Goal: Task Accomplishment & Management: Complete application form

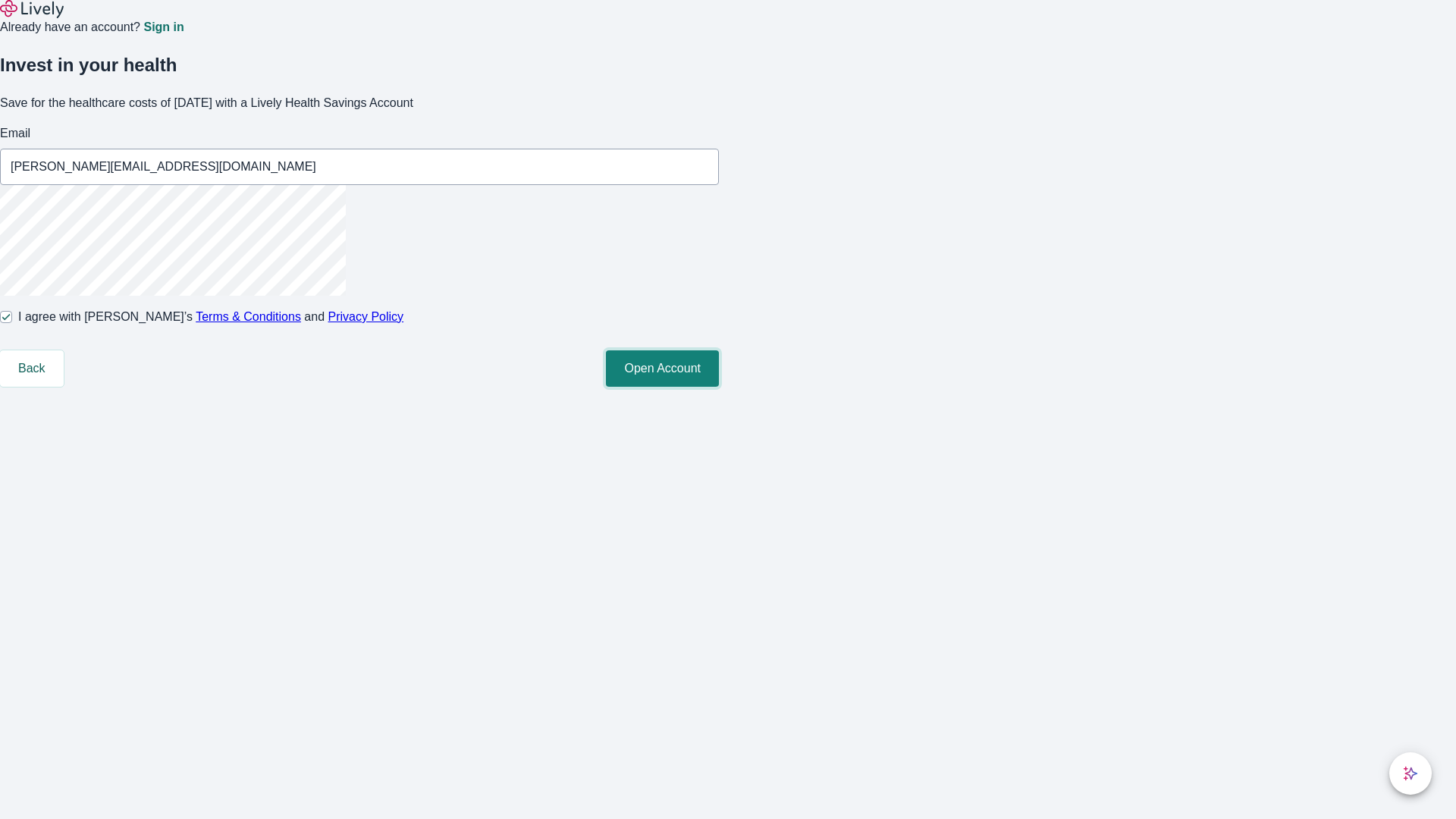
click at [719, 387] on button "Open Account" at bounding box center [662, 368] width 113 height 37
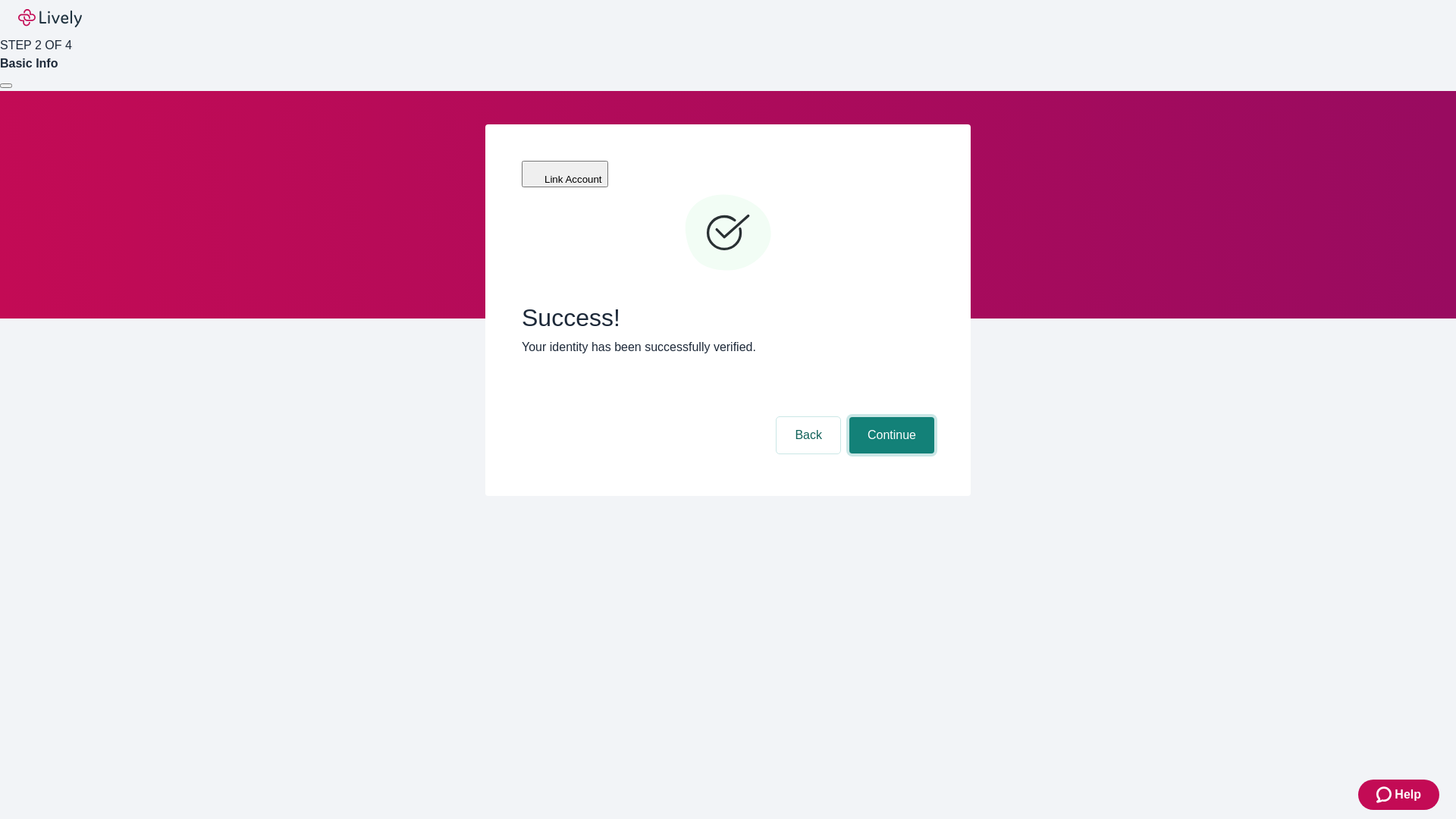
click at [890, 417] on button "Continue" at bounding box center [891, 435] width 85 height 37
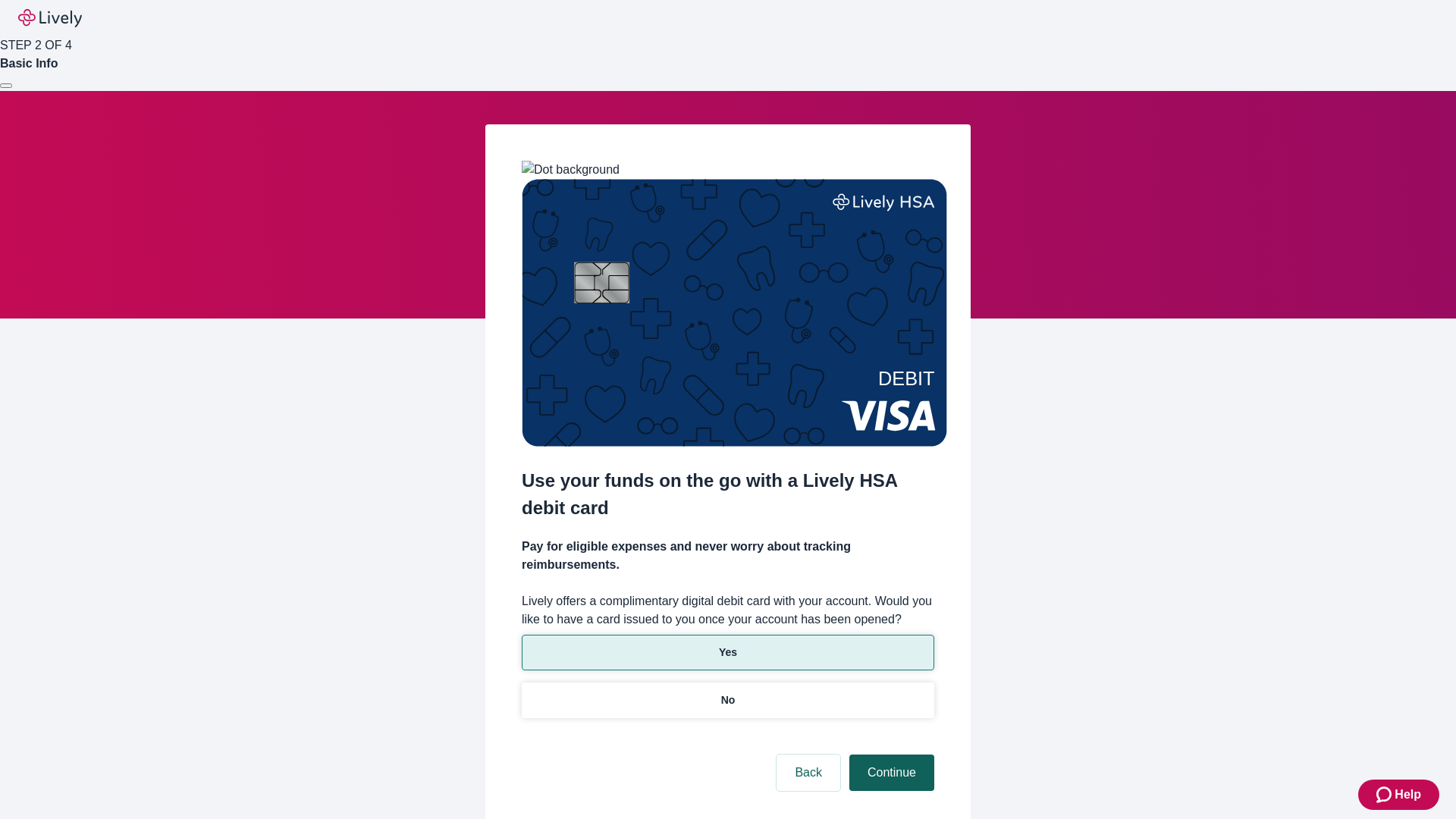
click at [727, 692] on p "No" at bounding box center [728, 700] width 14 height 16
click at [890, 755] on button "Continue" at bounding box center [891, 773] width 85 height 37
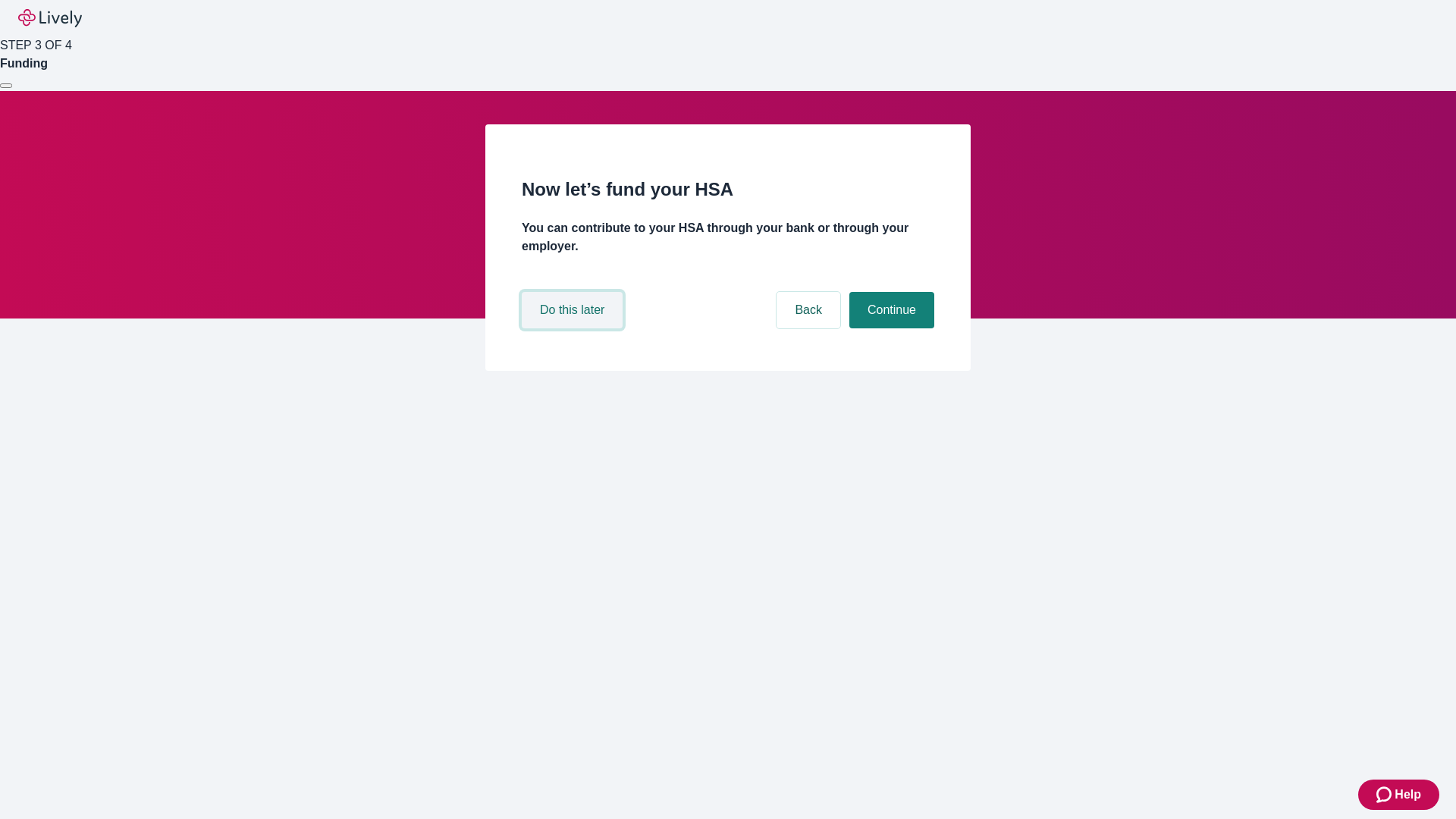
click at [574, 329] on button "Do this later" at bounding box center [572, 310] width 101 height 37
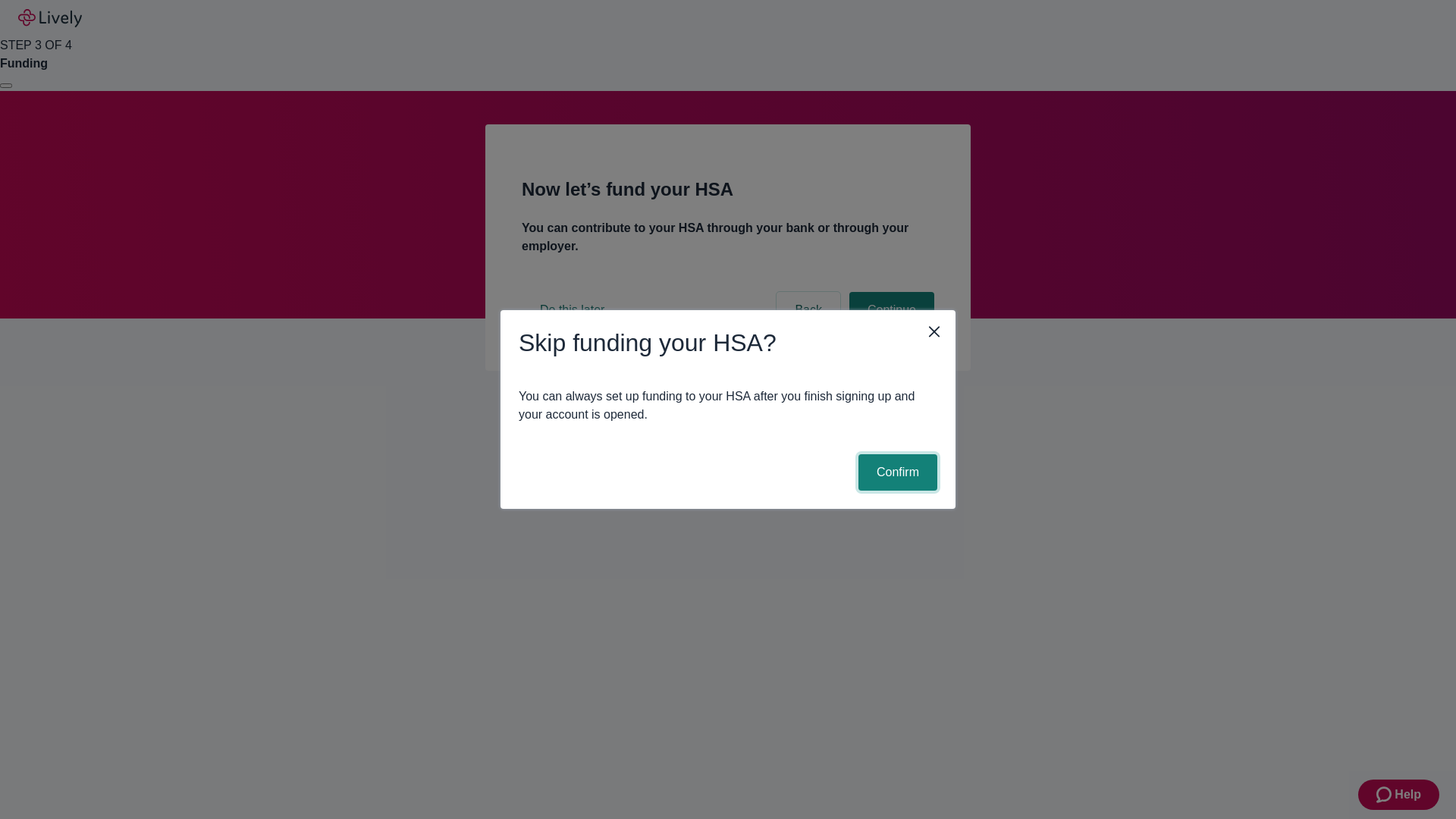
click at [896, 472] on button "Confirm" at bounding box center [898, 472] width 79 height 37
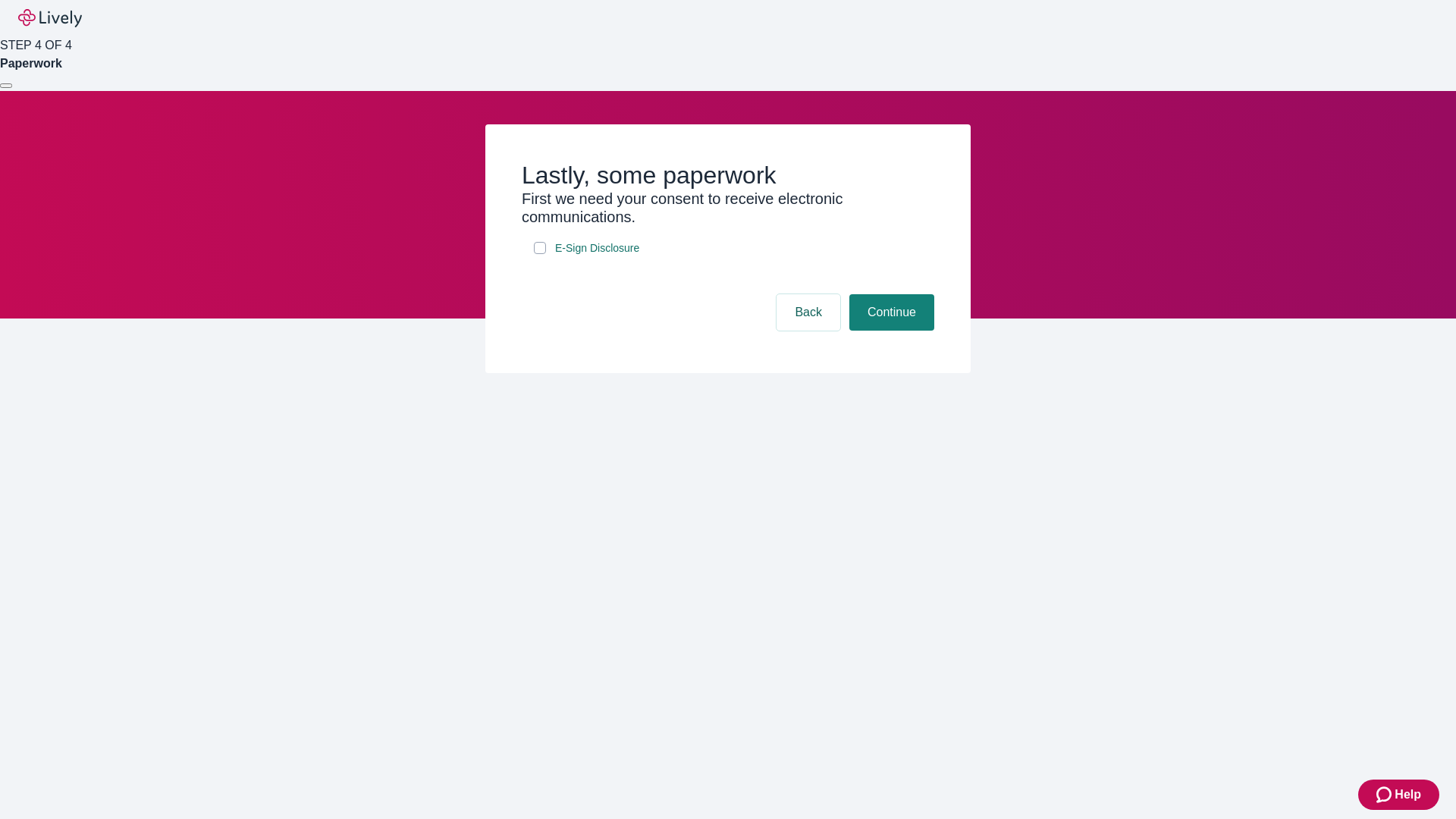
click at [540, 254] on input "E-Sign Disclosure" at bounding box center [540, 248] width 13 height 13
checkbox input "true"
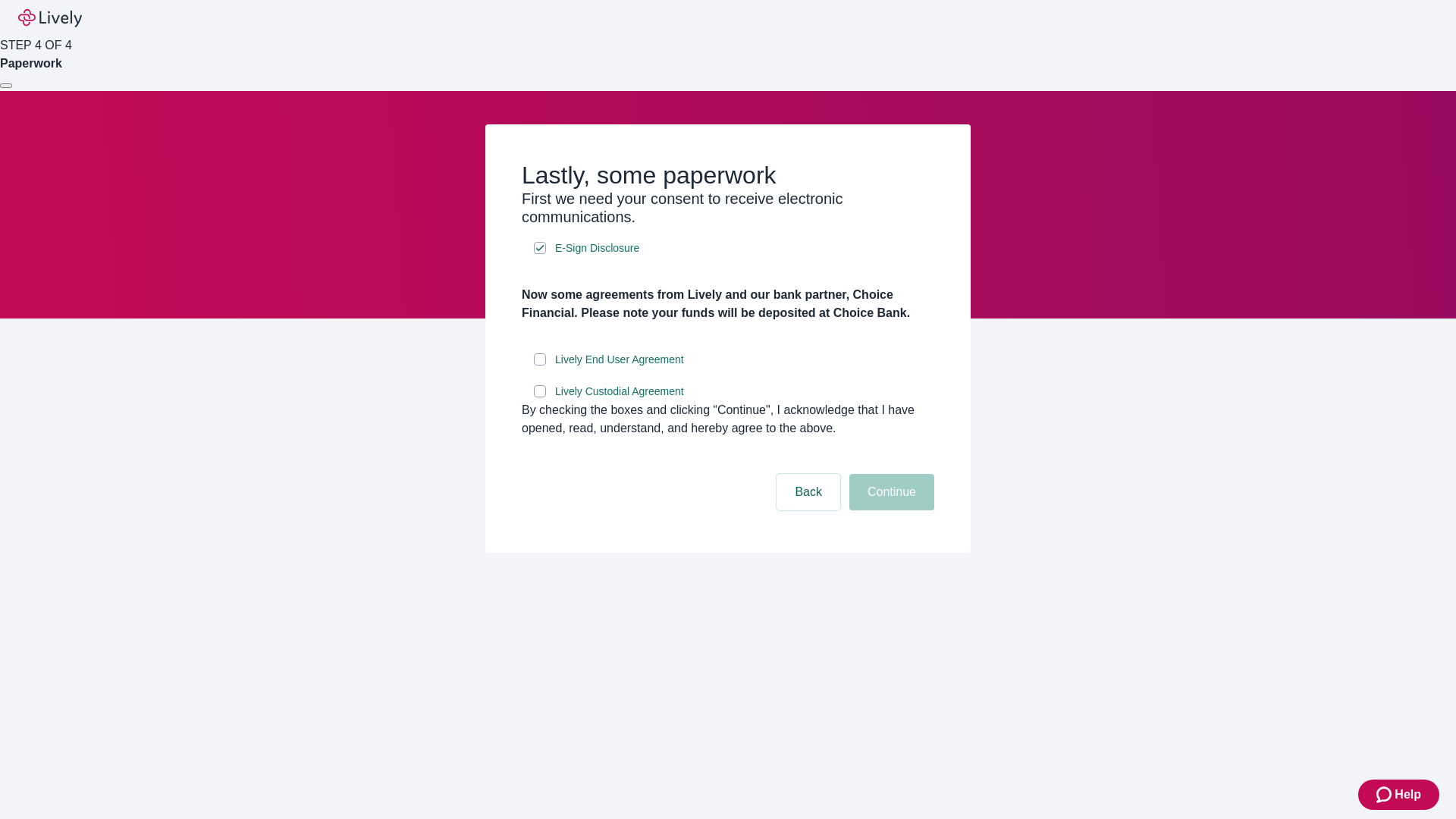
click at [540, 365] on input "Lively End User Agreement" at bounding box center [540, 360] width 13 height 13
checkbox input "true"
click at [540, 397] on input "Lively Custodial Agreement" at bounding box center [540, 391] width 13 height 13
checkbox input "true"
click at [890, 510] on button "Continue" at bounding box center [891, 492] width 85 height 37
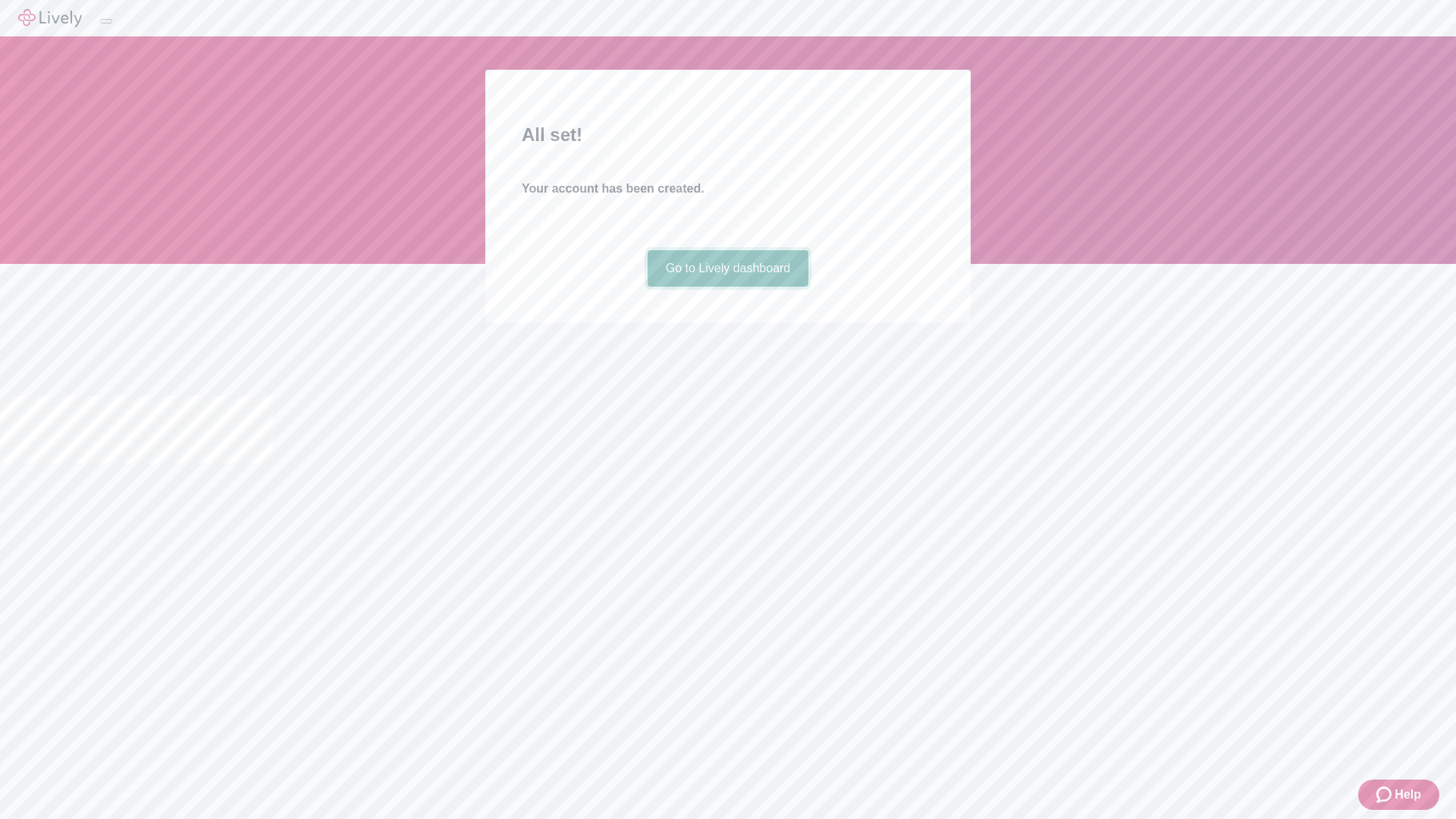
click at [727, 287] on link "Go to Lively dashboard" at bounding box center [728, 268] width 162 height 37
